Goal: Information Seeking & Learning: Check status

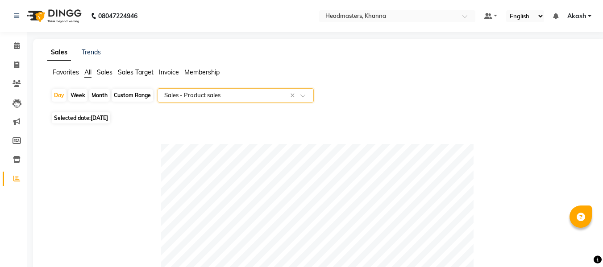
select select "csv"
click at [105, 118] on span "[DATE]" at bounding box center [99, 118] width 17 height 7
select select "9"
select select "2025"
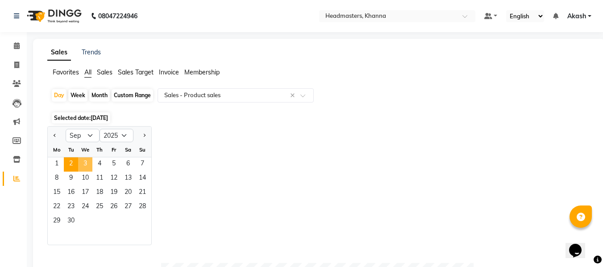
click at [83, 165] on span "3" at bounding box center [85, 165] width 14 height 14
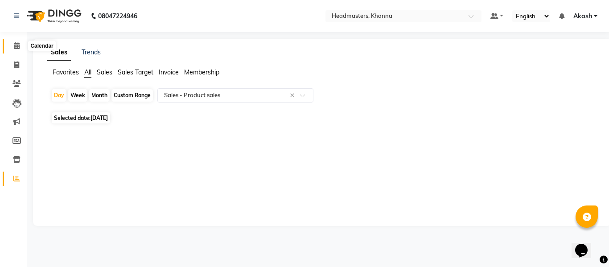
click at [14, 44] on icon at bounding box center [17, 45] width 6 height 7
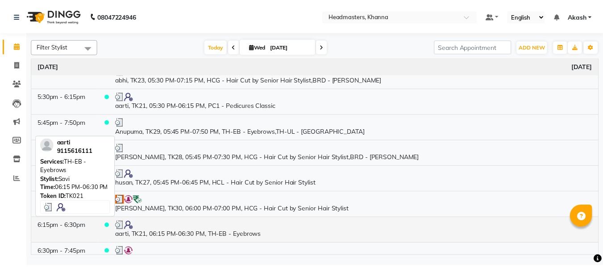
scroll to position [902, 0]
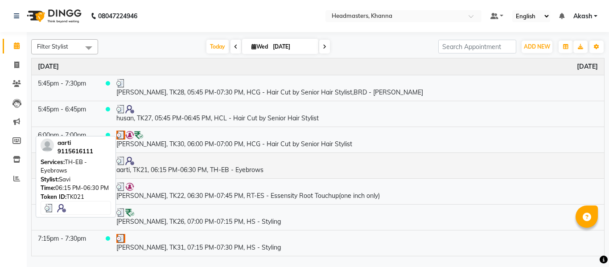
click at [189, 167] on td "aarti, TK21, 06:15 PM-06:30 PM, TH-EB - Eyebrows" at bounding box center [357, 166] width 494 height 26
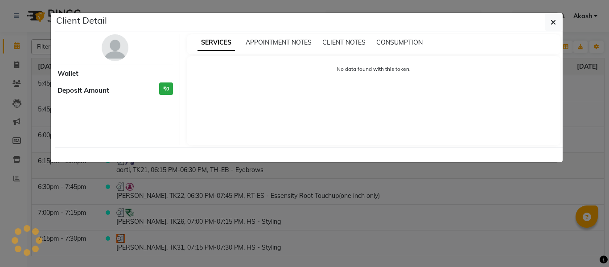
select select "3"
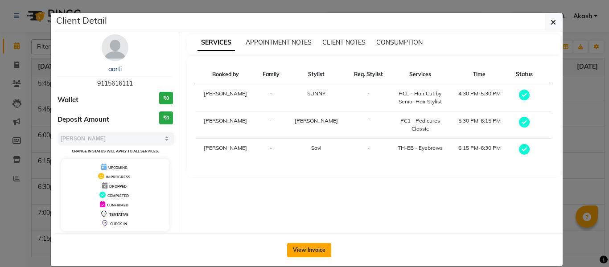
click at [297, 250] on button "View Invoice" at bounding box center [309, 250] width 44 height 14
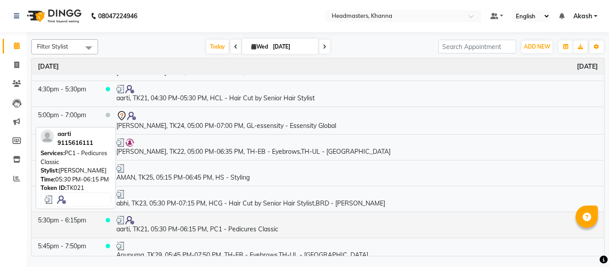
scroll to position [714, 0]
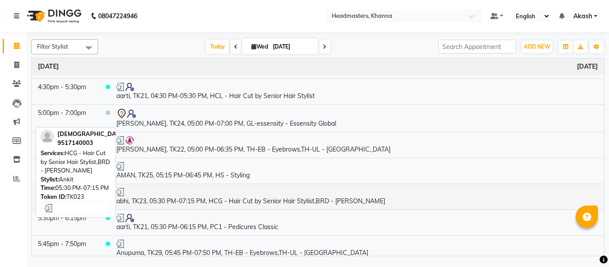
click at [192, 199] on td "abhi, TK23, 05:30 PM-07:15 PM, HCG - Hair Cut by Senior Hair Stylist,BRD - [PER…" at bounding box center [357, 197] width 494 height 26
select select "3"
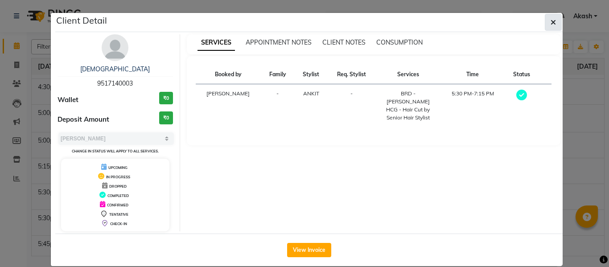
click at [554, 19] on button "button" at bounding box center [553, 22] width 17 height 17
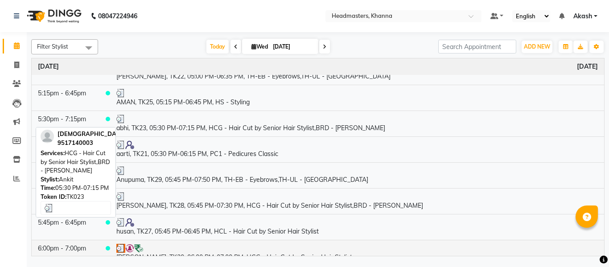
scroll to position [803, 0]
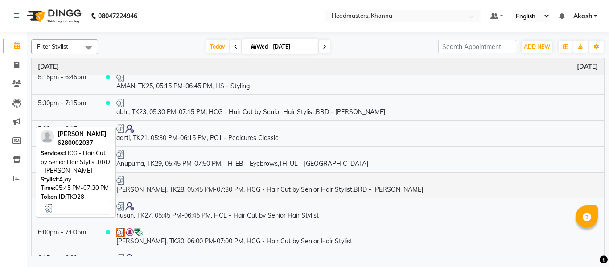
click at [176, 189] on td "[PERSON_NAME], TK28, 05:45 PM-07:30 PM, HCG - Hair Cut by Senior Hair Stylist,B…" at bounding box center [357, 185] width 494 height 26
select select "3"
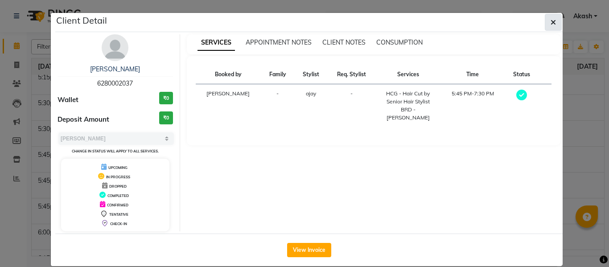
click at [551, 21] on icon "button" at bounding box center [553, 22] width 5 height 7
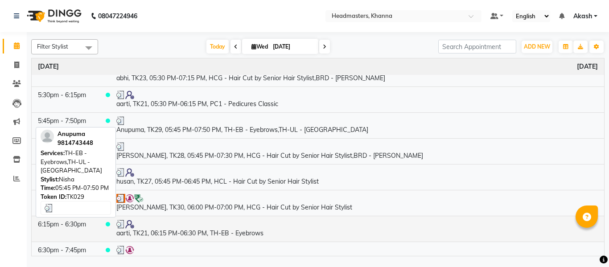
scroll to position [848, 0]
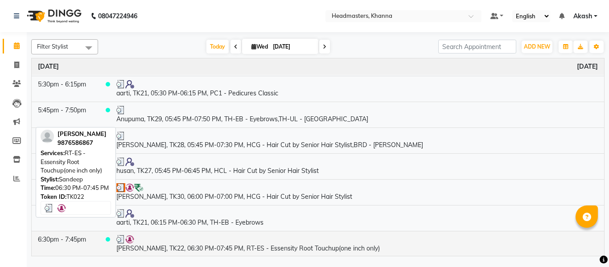
click at [183, 246] on td "[PERSON_NAME], TK22, 06:30 PM-07:45 PM, RT-ES - Essensity Root Touchup(one inch…" at bounding box center [357, 244] width 494 height 26
select select "3"
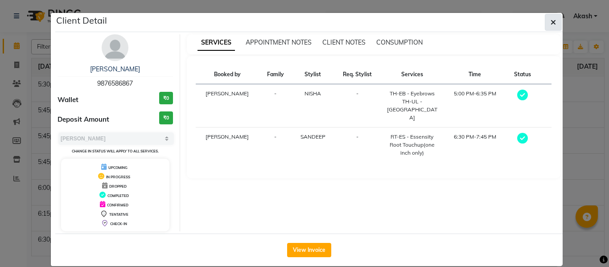
click at [551, 18] on span "button" at bounding box center [553, 22] width 5 height 9
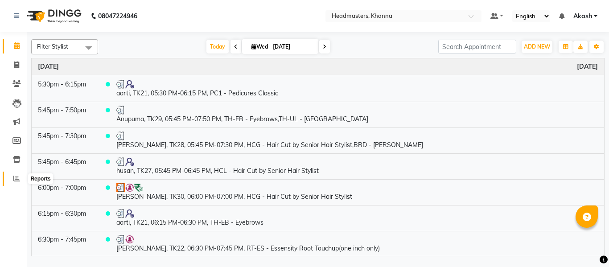
drag, startPoint x: 17, startPoint y: 176, endPoint x: 48, endPoint y: 176, distance: 31.2
click at [17, 176] on icon at bounding box center [16, 178] width 7 height 7
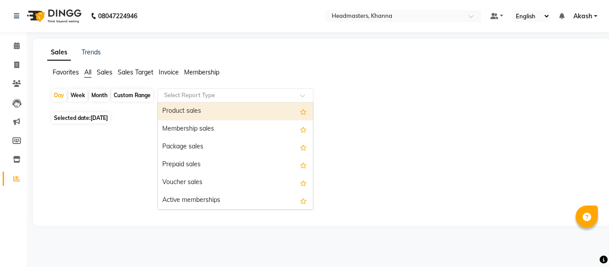
click at [192, 95] on input "text" at bounding box center [226, 95] width 129 height 9
click at [190, 111] on div "Product sales" at bounding box center [235, 112] width 155 height 18
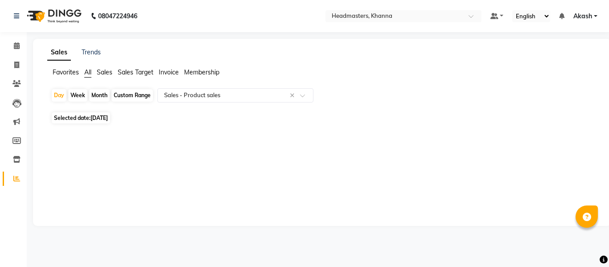
click at [528, 153] on div "Sales Trends Favorites All Sales Sales Target Invoice Membership Day Week Month…" at bounding box center [322, 132] width 579 height 187
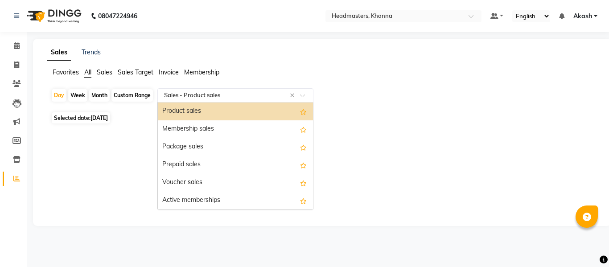
drag, startPoint x: 185, startPoint y: 93, endPoint x: 179, endPoint y: 110, distance: 17.9
click at [185, 94] on input "text" at bounding box center [226, 95] width 129 height 9
click at [179, 102] on ng-dropdown-panel "Product sales Membership sales Package sales Prepaid sales Voucher sales Active…" at bounding box center [236, 156] width 156 height 108
click at [178, 106] on div "Product sales" at bounding box center [235, 112] width 155 height 18
